Goal: Find contact information: Find contact information

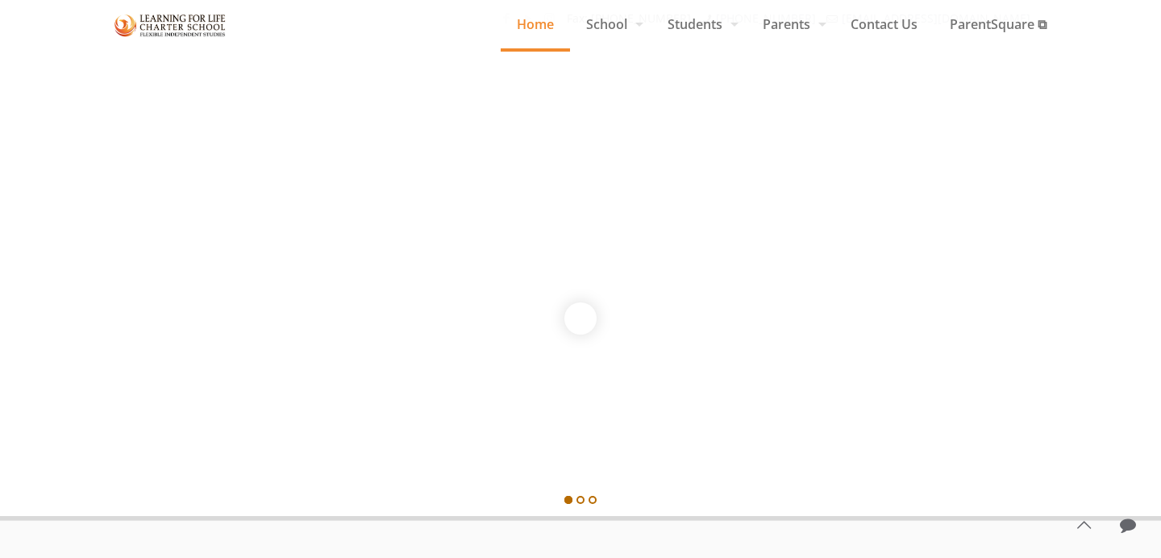
scroll to position [2017, 0]
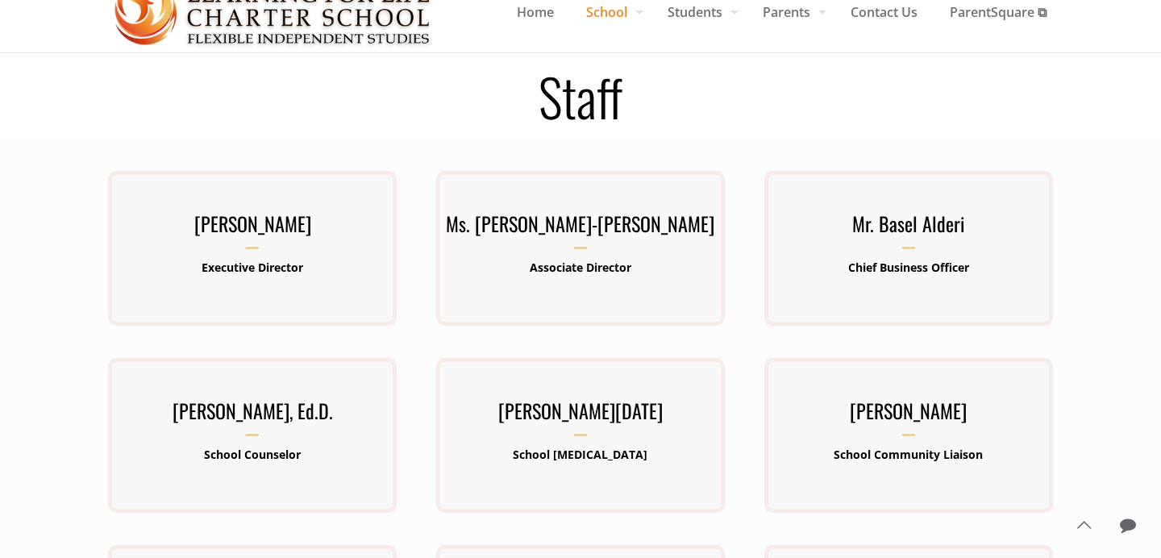
scroll to position [66, 0]
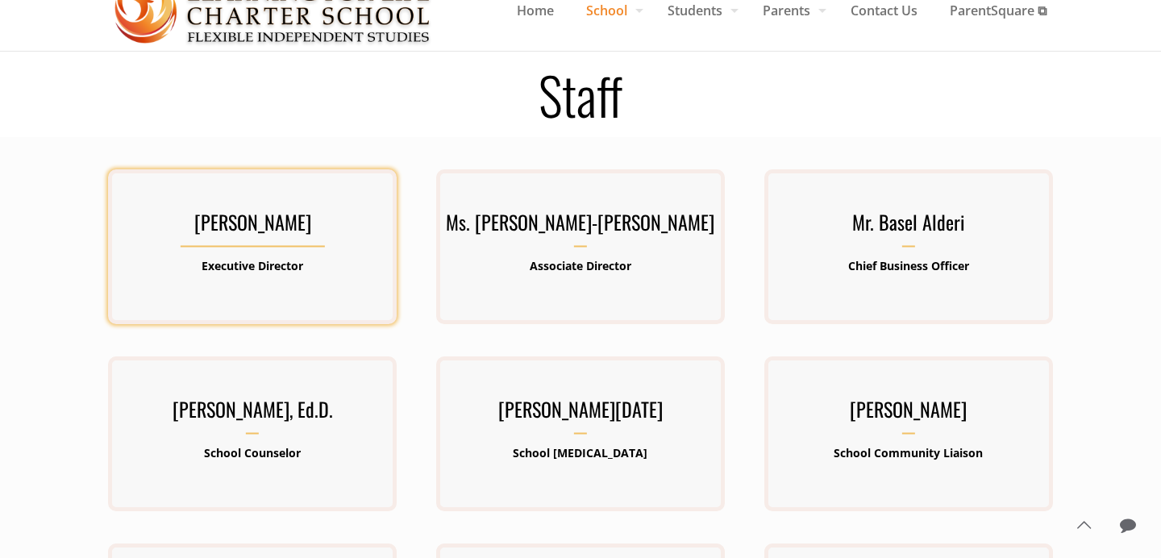
drag, startPoint x: 371, startPoint y: 229, endPoint x: 174, endPoint y: 227, distance: 196.8
click at [174, 227] on h3 "[PERSON_NAME]" at bounding box center [252, 227] width 289 height 42
copy h3 "[PERSON_NAME]"
drag, startPoint x: 311, startPoint y: 269, endPoint x: 193, endPoint y: 269, distance: 118.5
click at [193, 269] on p "Executive Director" at bounding box center [252, 266] width 289 height 21
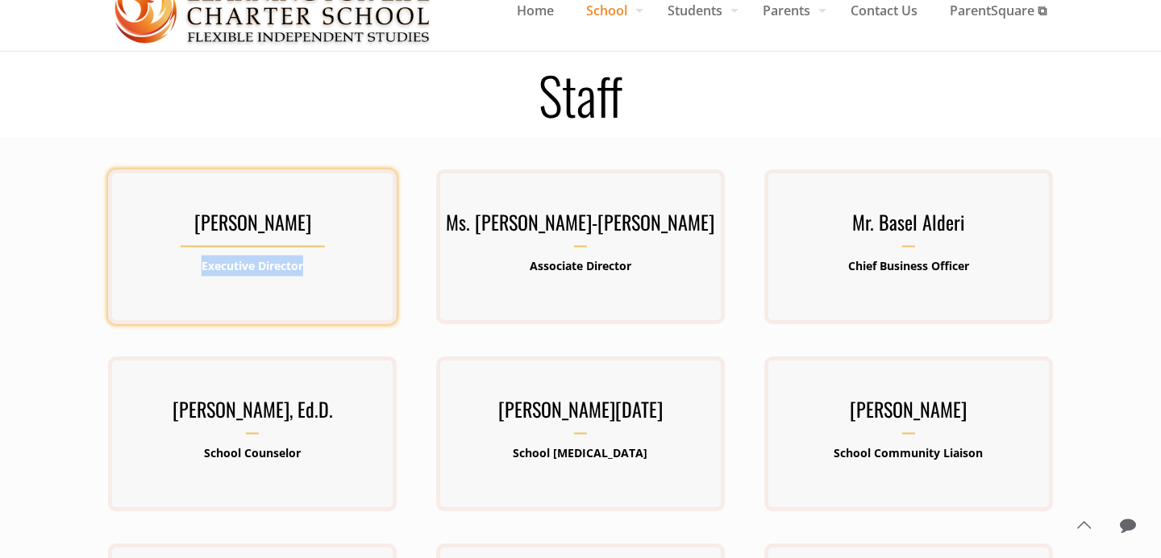
copy b "Executive Director"
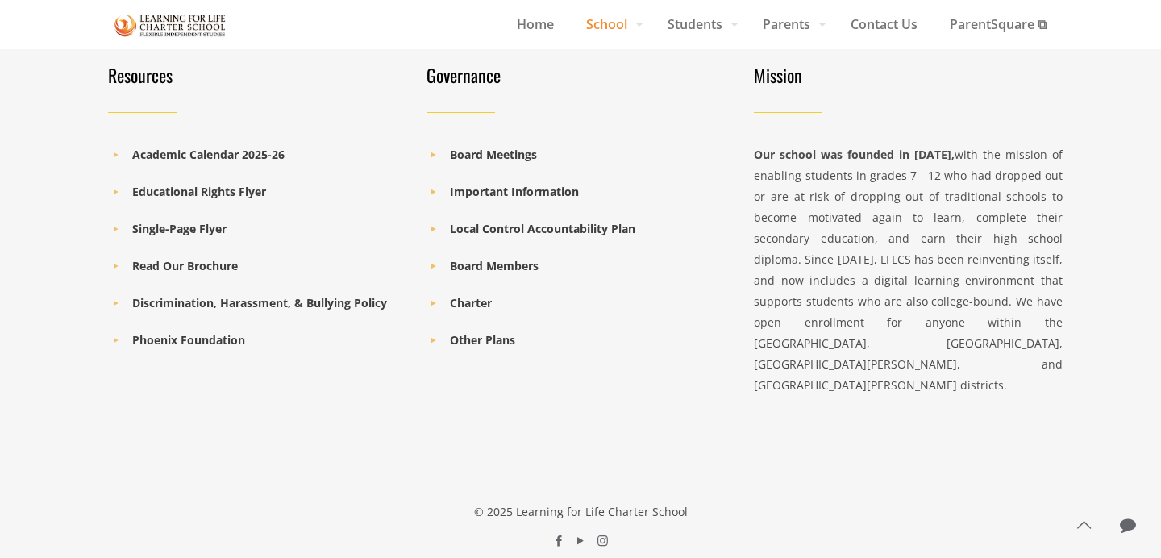
scroll to position [1297, 0]
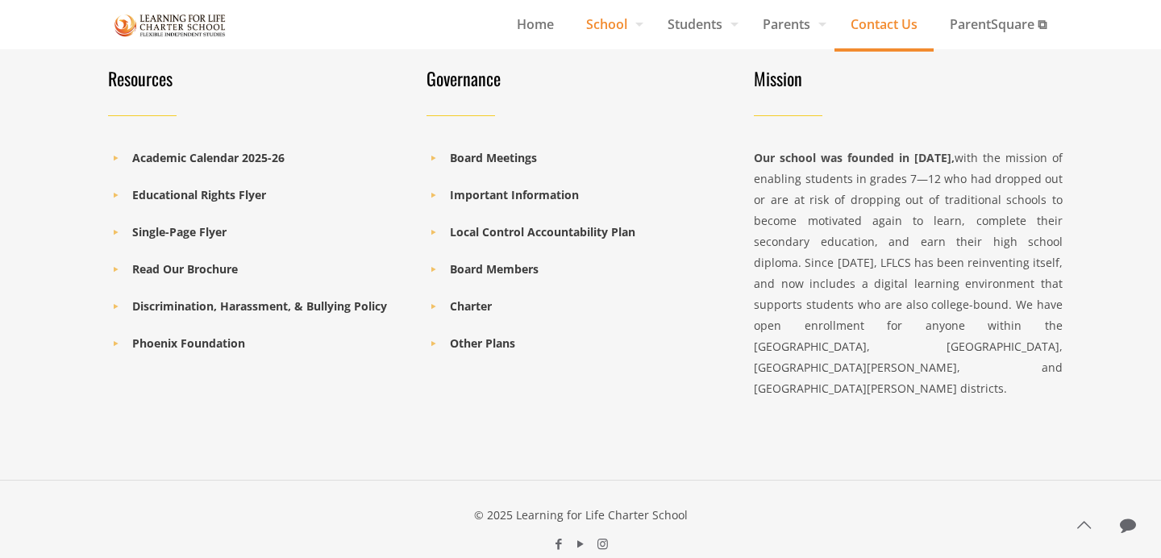
click at [896, 25] on span "Contact Us" at bounding box center [884, 24] width 99 height 24
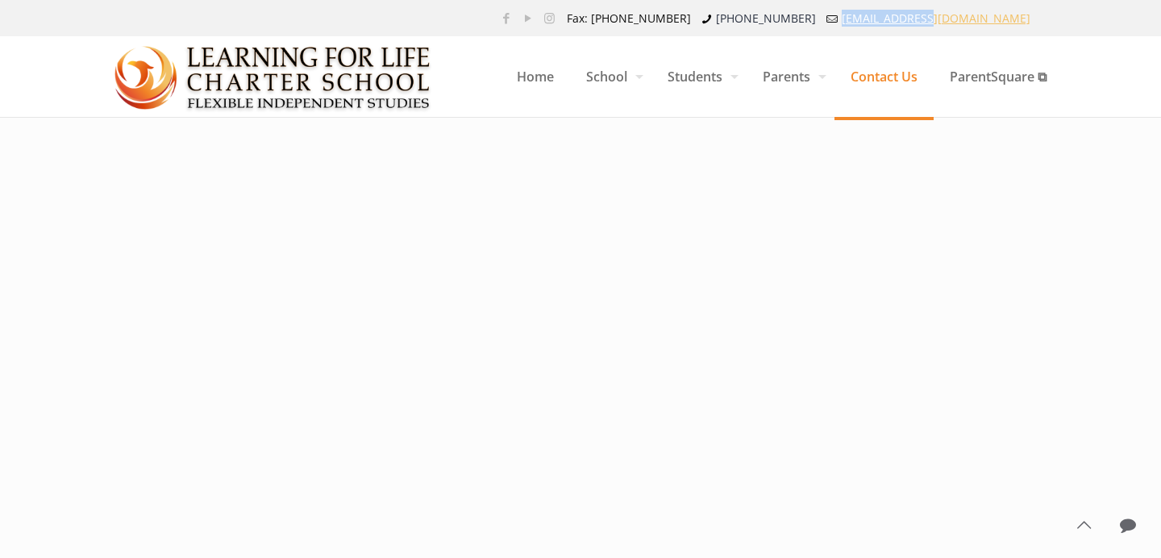
drag, startPoint x: 1044, startPoint y: 20, endPoint x: 959, endPoint y: 21, distance: 85.5
click at [958, 21] on ul "Fax: [PHONE_NUMBER] [PHONE_NUMBER] [EMAIL_ADDRESS][DOMAIN_NAME]" at bounding box center [802, 18] width 489 height 36
copy link "[EMAIL_ADDRESS][DOMAIN_NAME]"
